Goal: Book appointment/travel/reservation

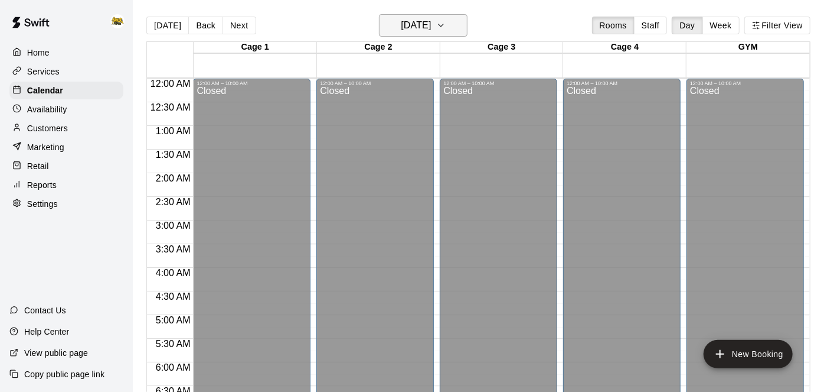
scroll to position [722, 0]
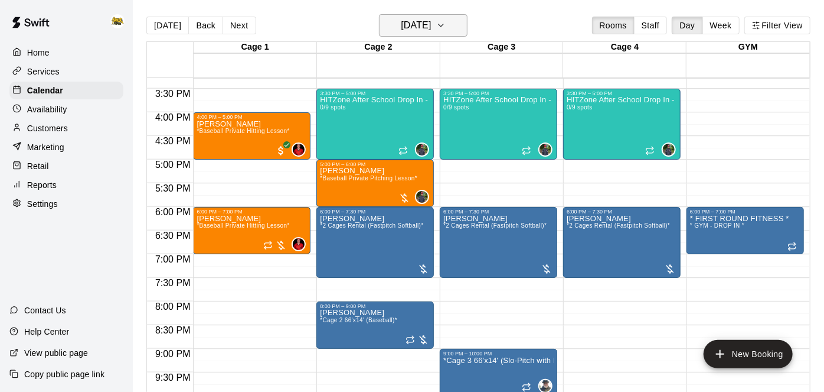
click at [431, 18] on h6 "[DATE]" at bounding box center [416, 25] width 30 height 17
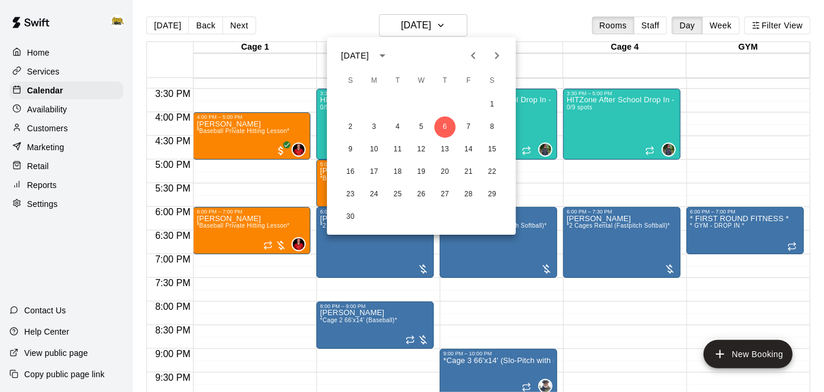
click at [481, 51] on button "Previous month" at bounding box center [474, 56] width 24 height 24
click at [399, 176] on button "21" at bounding box center [397, 171] width 21 height 21
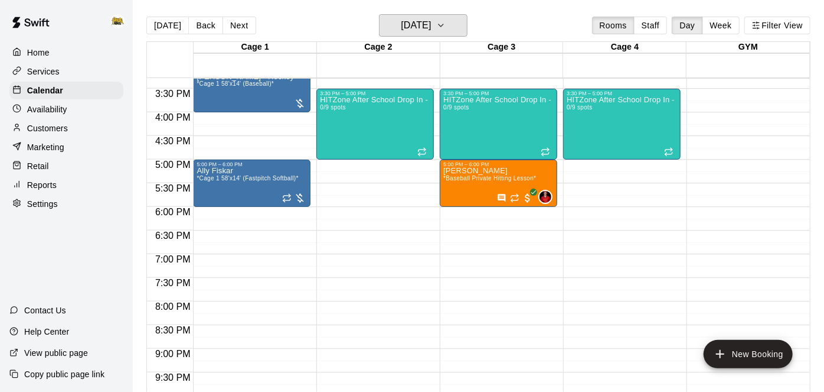
scroll to position [806, 0]
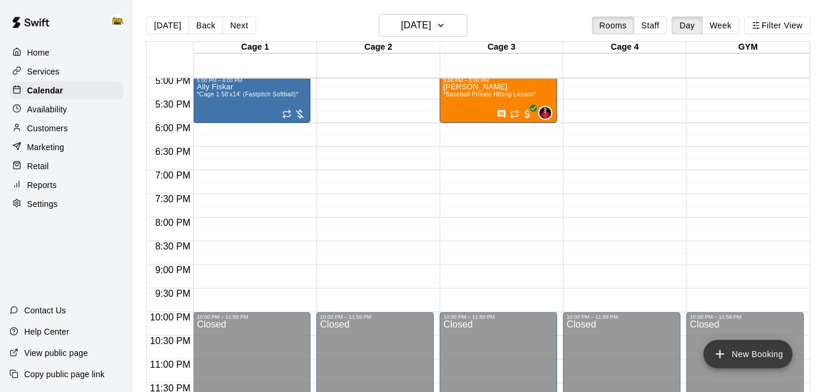
click at [723, 352] on icon "add" at bounding box center [720, 354] width 14 height 14
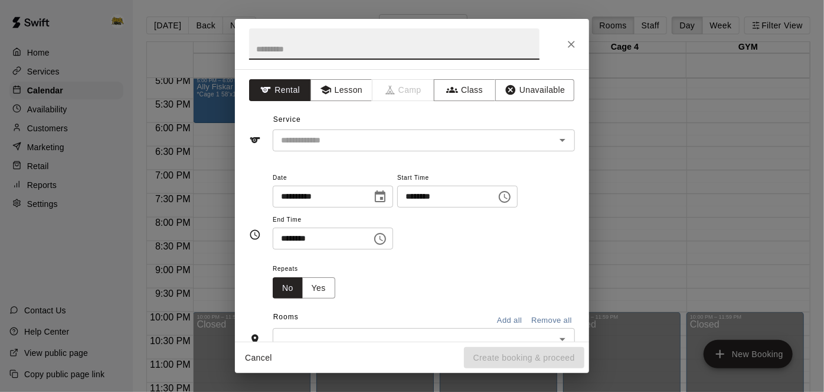
click at [397, 207] on input "********" at bounding box center [442, 196] width 91 height 22
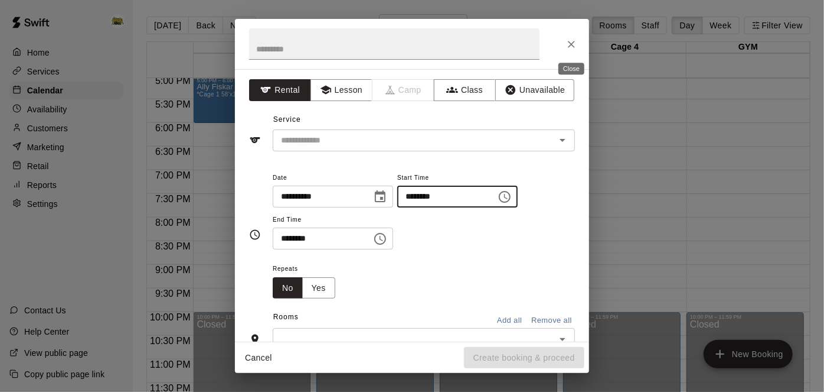
click at [571, 44] on icon "Close" at bounding box center [571, 44] width 7 height 7
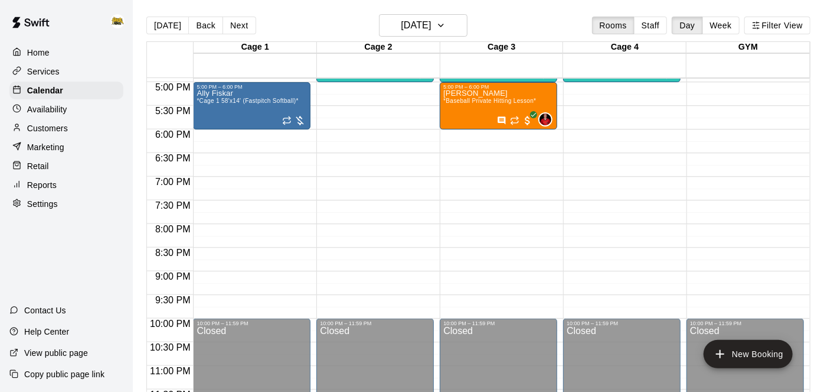
scroll to position [800, 0]
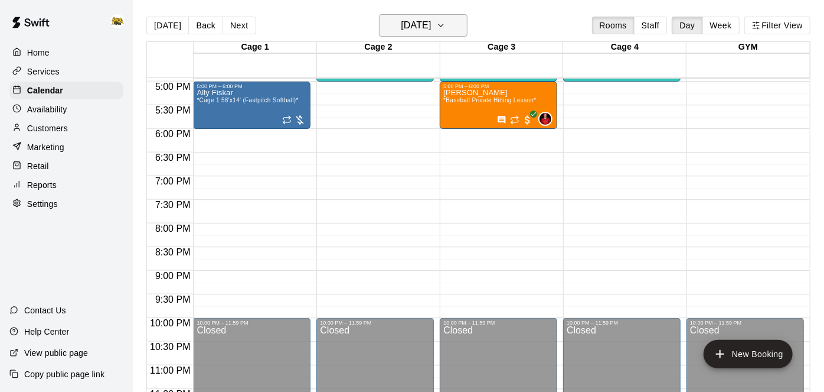
click at [464, 26] on button "[DATE]" at bounding box center [423, 25] width 89 height 22
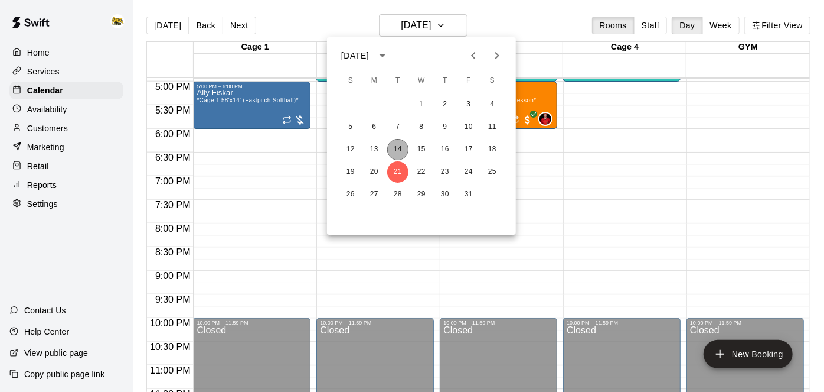
click at [397, 150] on button "14" at bounding box center [397, 149] width 21 height 21
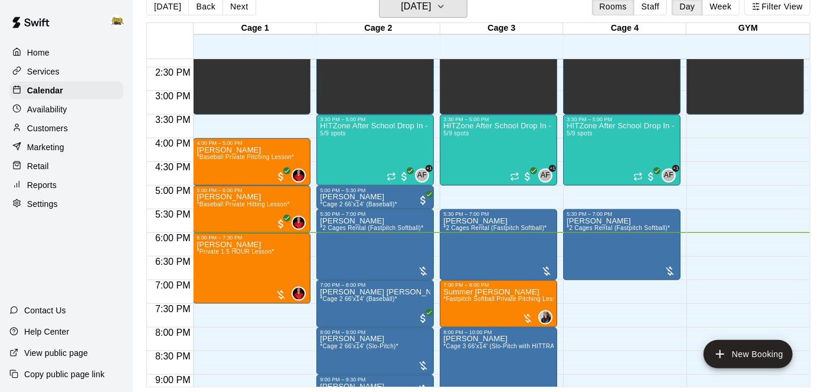
scroll to position [676, 0]
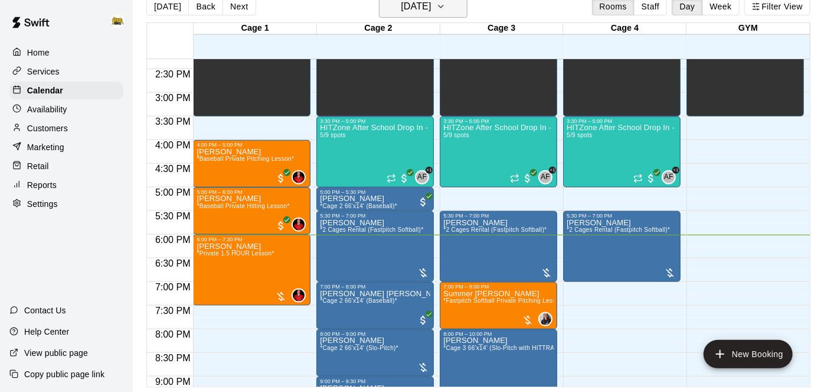
click at [446, 6] on icon "button" at bounding box center [440, 6] width 9 height 14
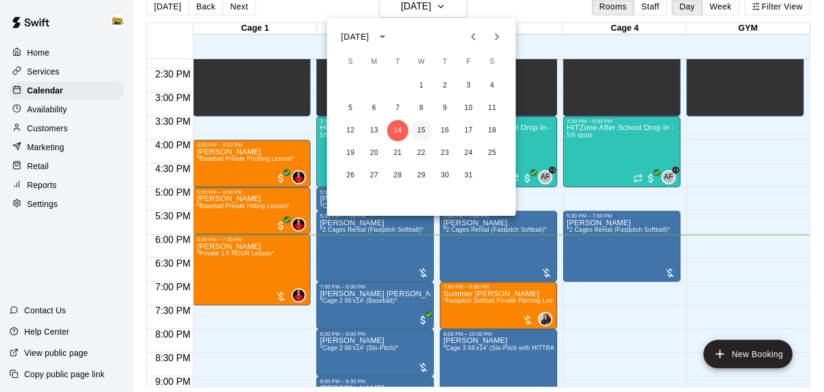
click at [425, 132] on button "15" at bounding box center [421, 130] width 21 height 21
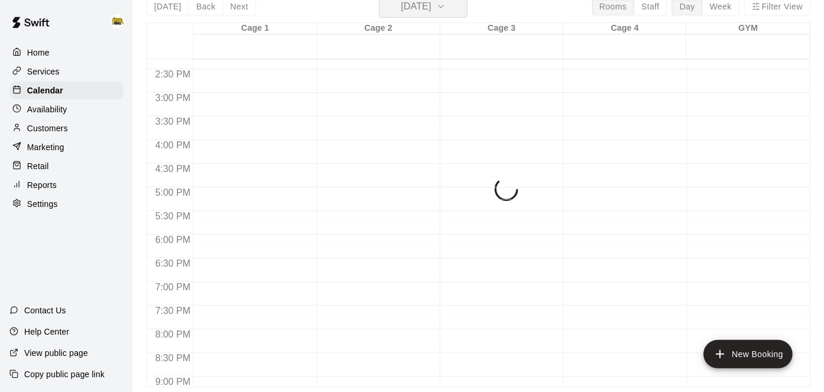
scroll to position [14, 0]
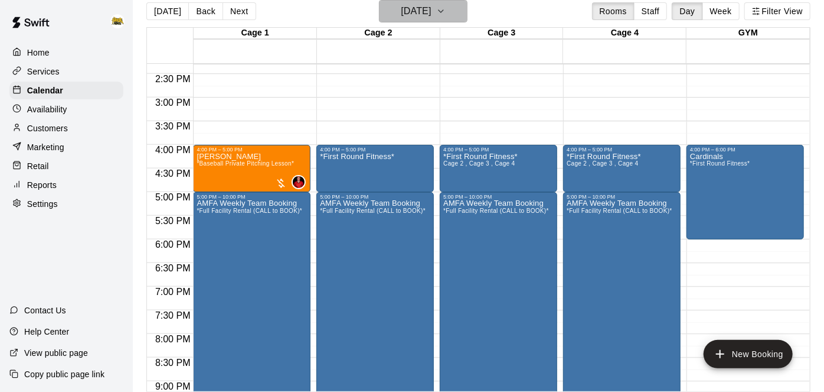
click at [431, 8] on h6 "[DATE]" at bounding box center [416, 11] width 30 height 17
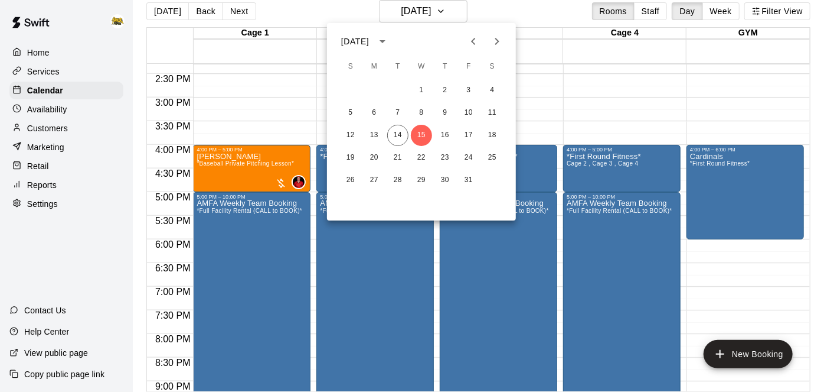
click at [464, 9] on div at bounding box center [412, 196] width 824 height 392
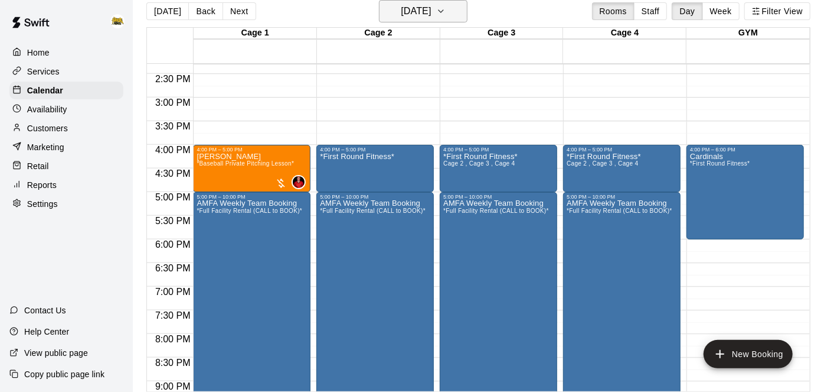
click at [446, 15] on icon "button" at bounding box center [440, 11] width 9 height 14
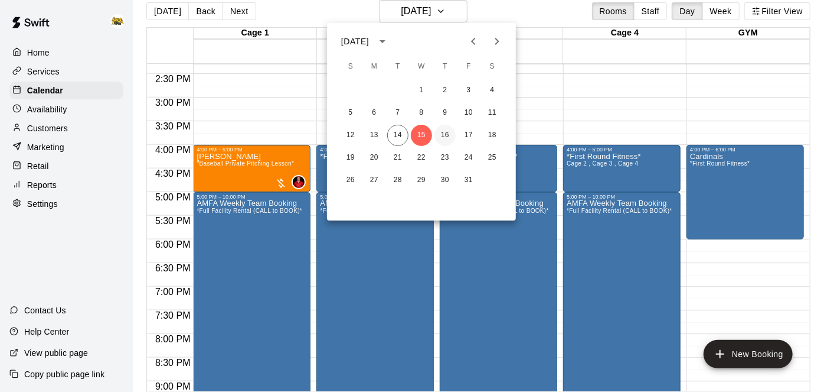
click at [446, 141] on button "16" at bounding box center [445, 135] width 21 height 21
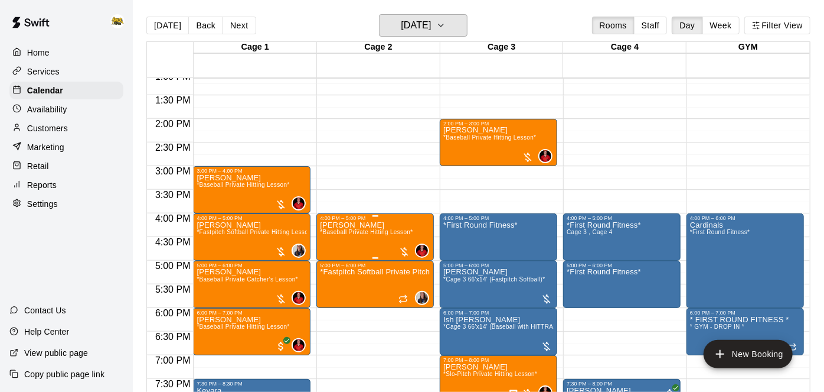
scroll to position [601, 0]
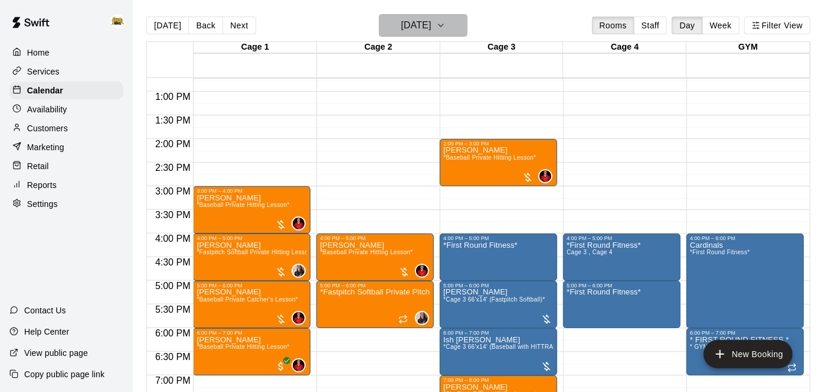
click at [415, 22] on h6 "[DATE]" at bounding box center [416, 25] width 30 height 17
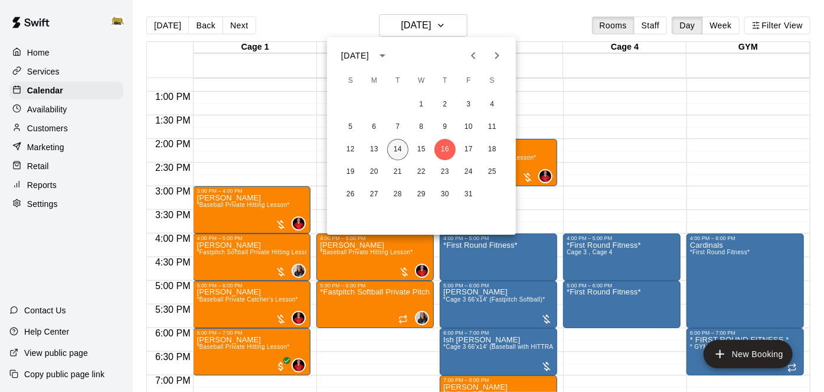
click at [403, 149] on button "14" at bounding box center [397, 149] width 21 height 21
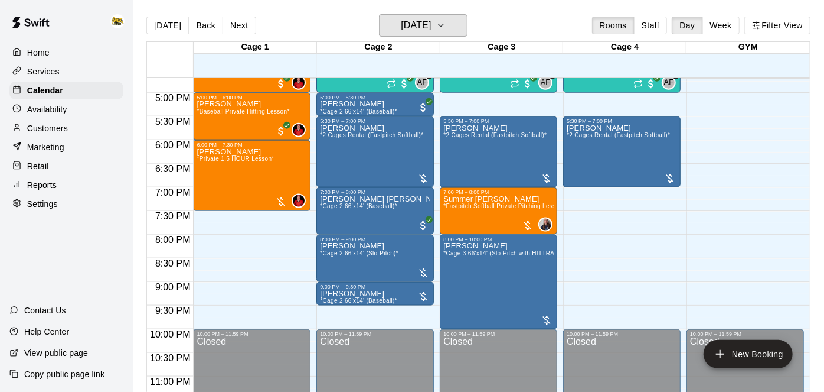
scroll to position [800, 0]
